Goal: Browse casually: Explore the website without a specific task or goal

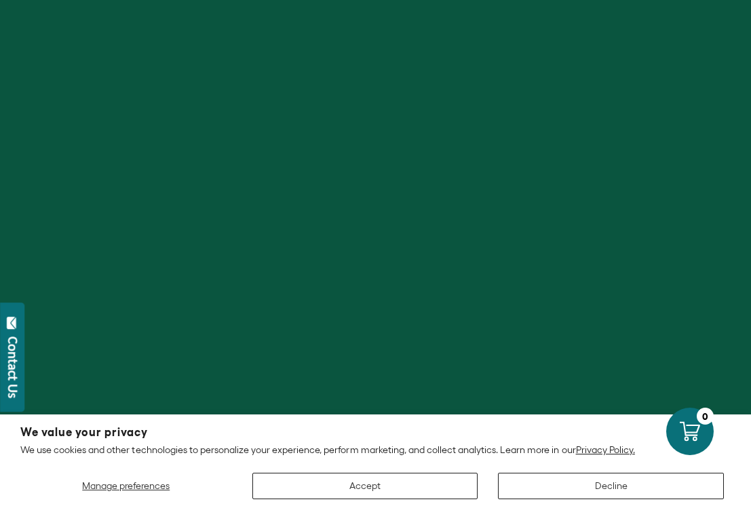
scroll to position [231, 0]
click at [395, 484] on button "Accept" at bounding box center [365, 486] width 226 height 26
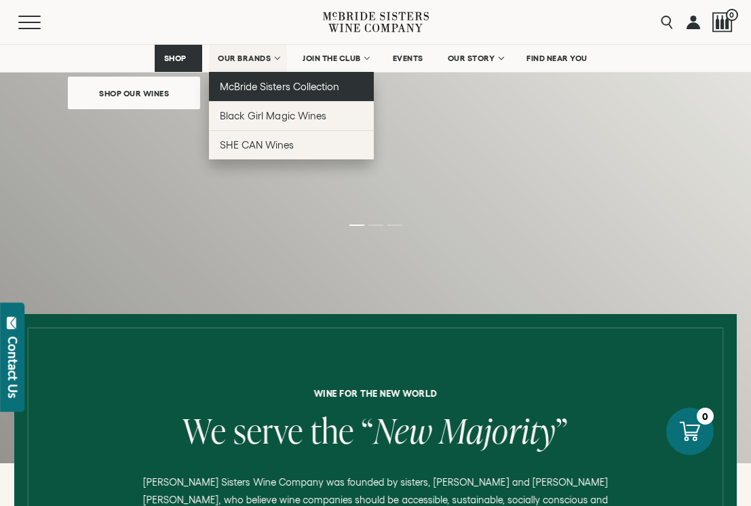
click at [243, 83] on span "McBride Sisters Collection" at bounding box center [279, 87] width 119 height 12
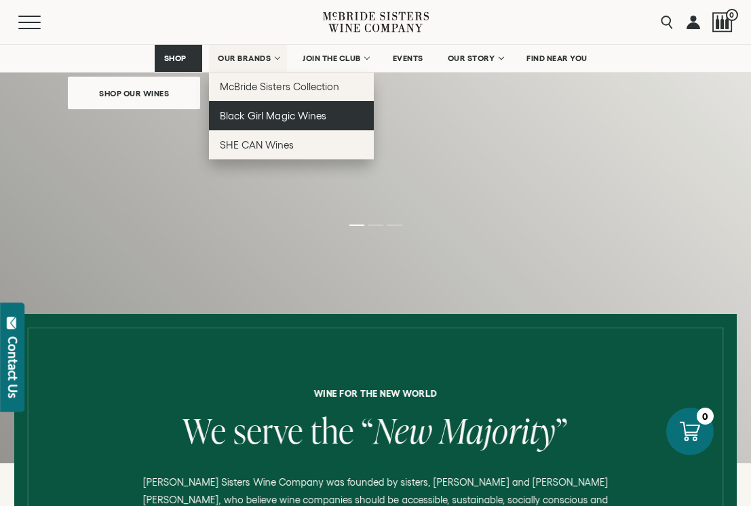
click at [240, 117] on span "Black Girl Magic Wines" at bounding box center [273, 116] width 106 height 12
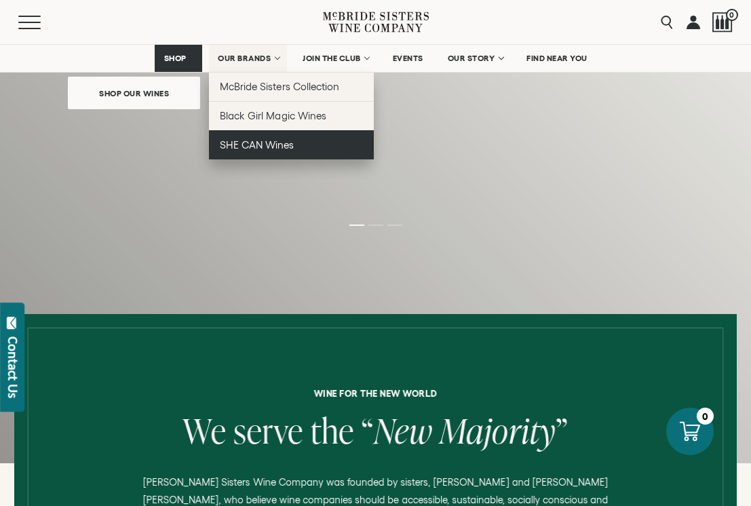
click at [238, 147] on span "SHE CAN Wines" at bounding box center [257, 145] width 74 height 12
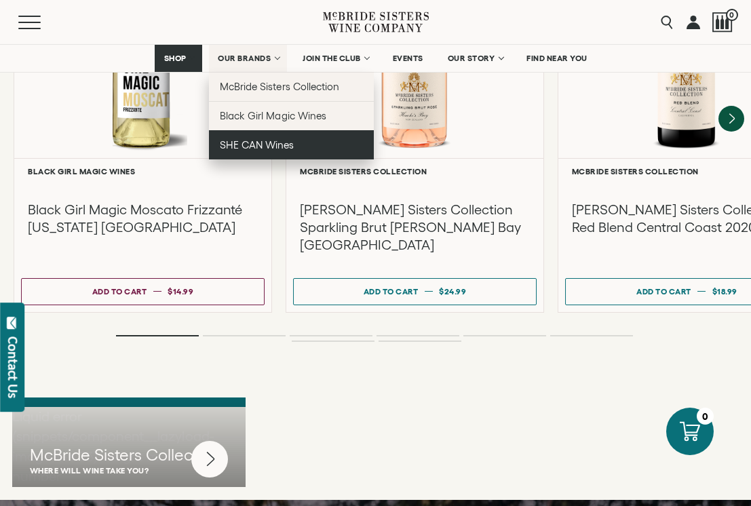
scroll to position [3104, 0]
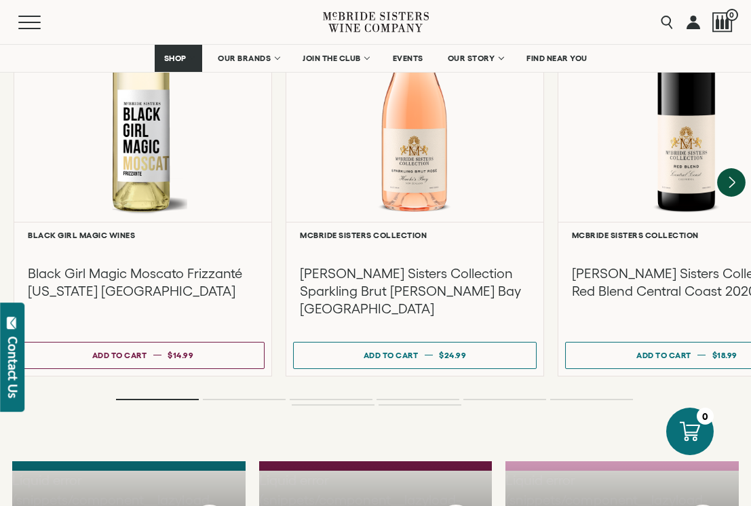
click at [728, 169] on icon "Next" at bounding box center [731, 183] width 28 height 28
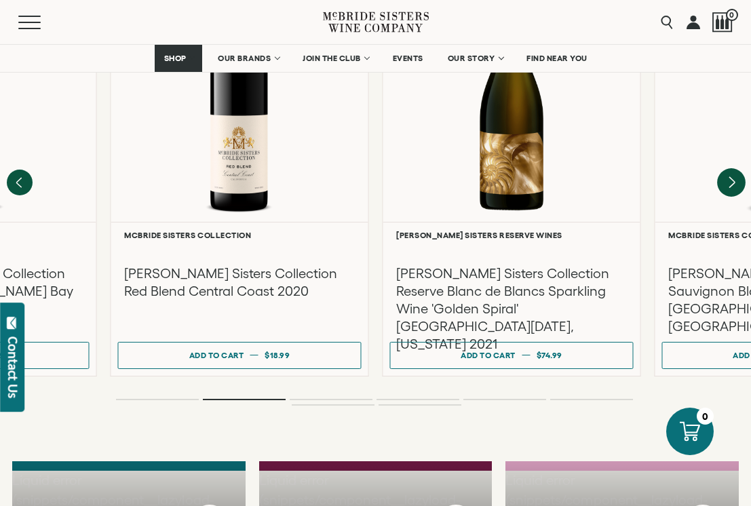
click at [728, 169] on icon "Next" at bounding box center [731, 183] width 28 height 28
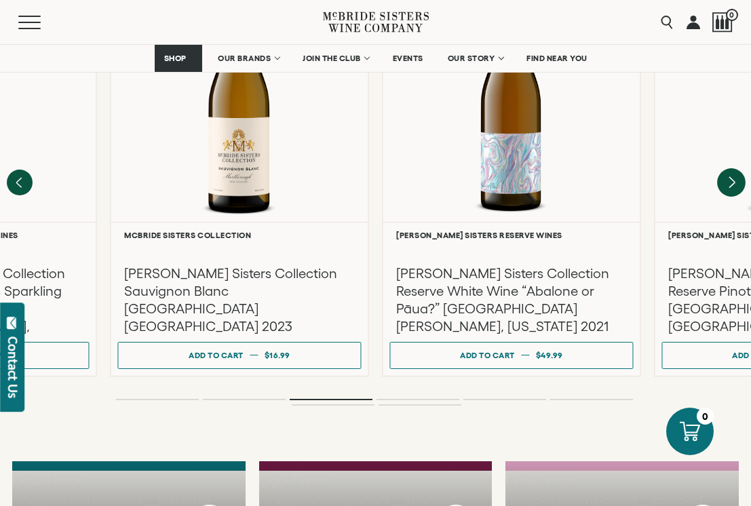
click at [728, 169] on icon "Next" at bounding box center [731, 183] width 28 height 28
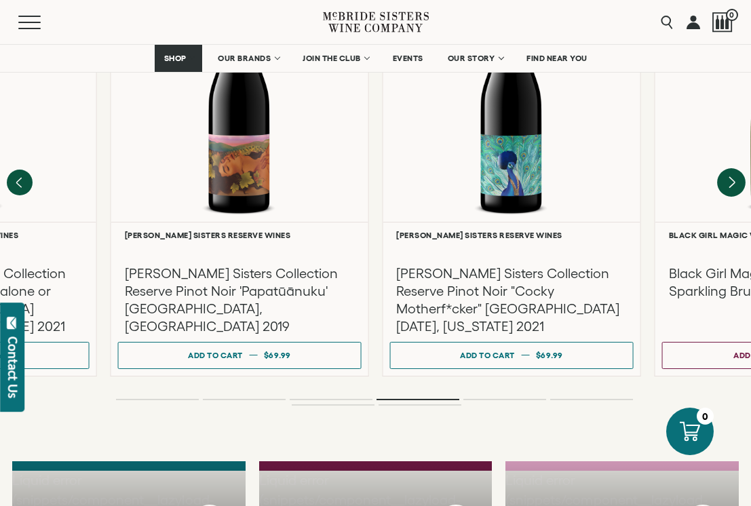
click at [728, 169] on icon "Next" at bounding box center [731, 183] width 28 height 28
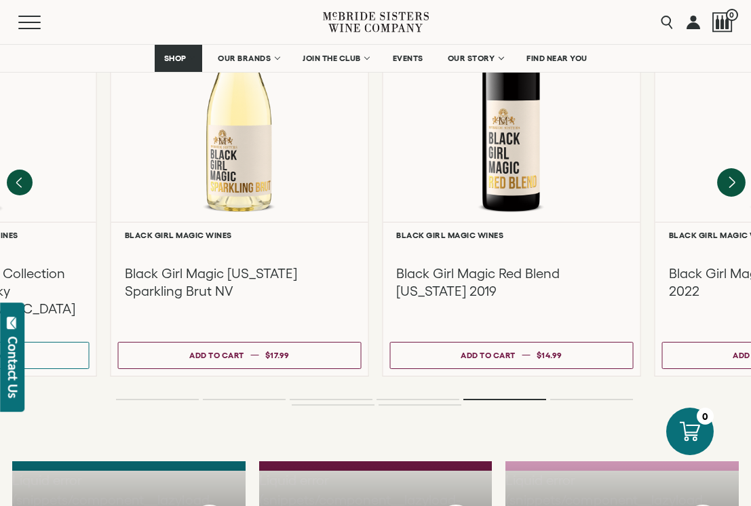
click at [728, 169] on icon "Next" at bounding box center [731, 183] width 28 height 28
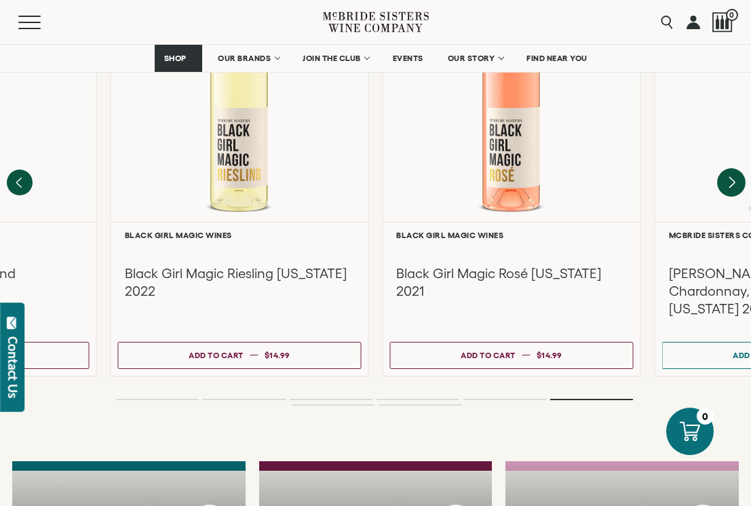
click at [728, 169] on icon "Next" at bounding box center [731, 183] width 28 height 28
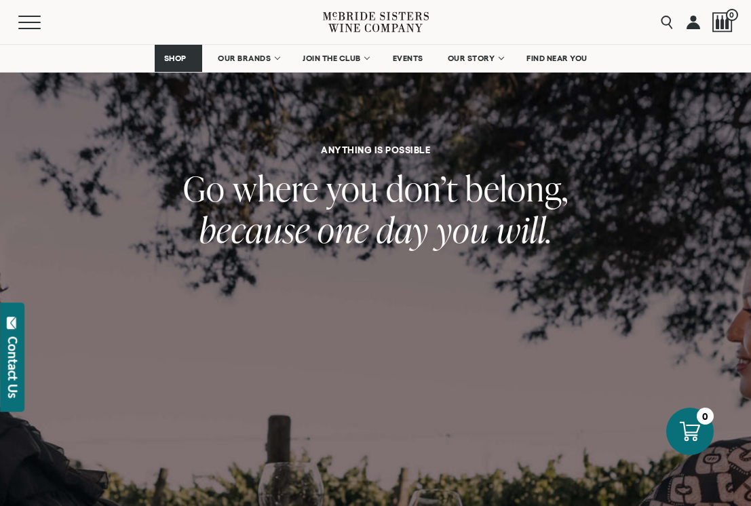
scroll to position [3620, 0]
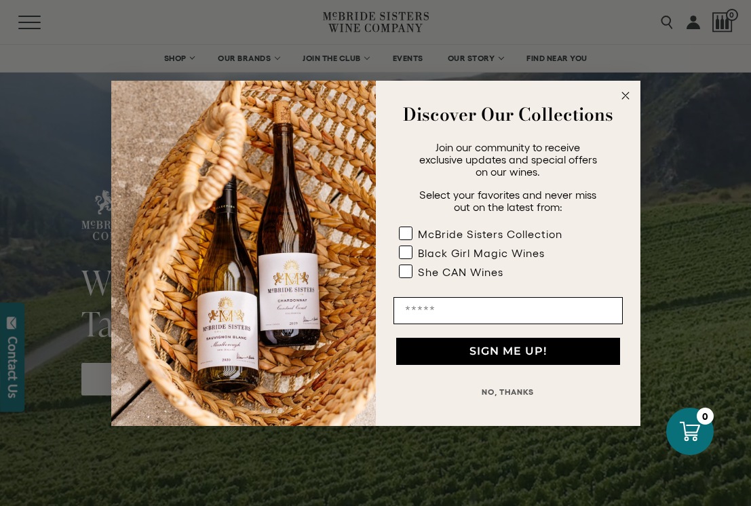
click at [634, 96] on form "Discover Our Collections Join our community to receive exclusive updates and sp…" at bounding box center [375, 253] width 529 height 345
click at [629, 95] on circle "Close dialog" at bounding box center [625, 96] width 16 height 16
